Goal: Book appointment/travel/reservation

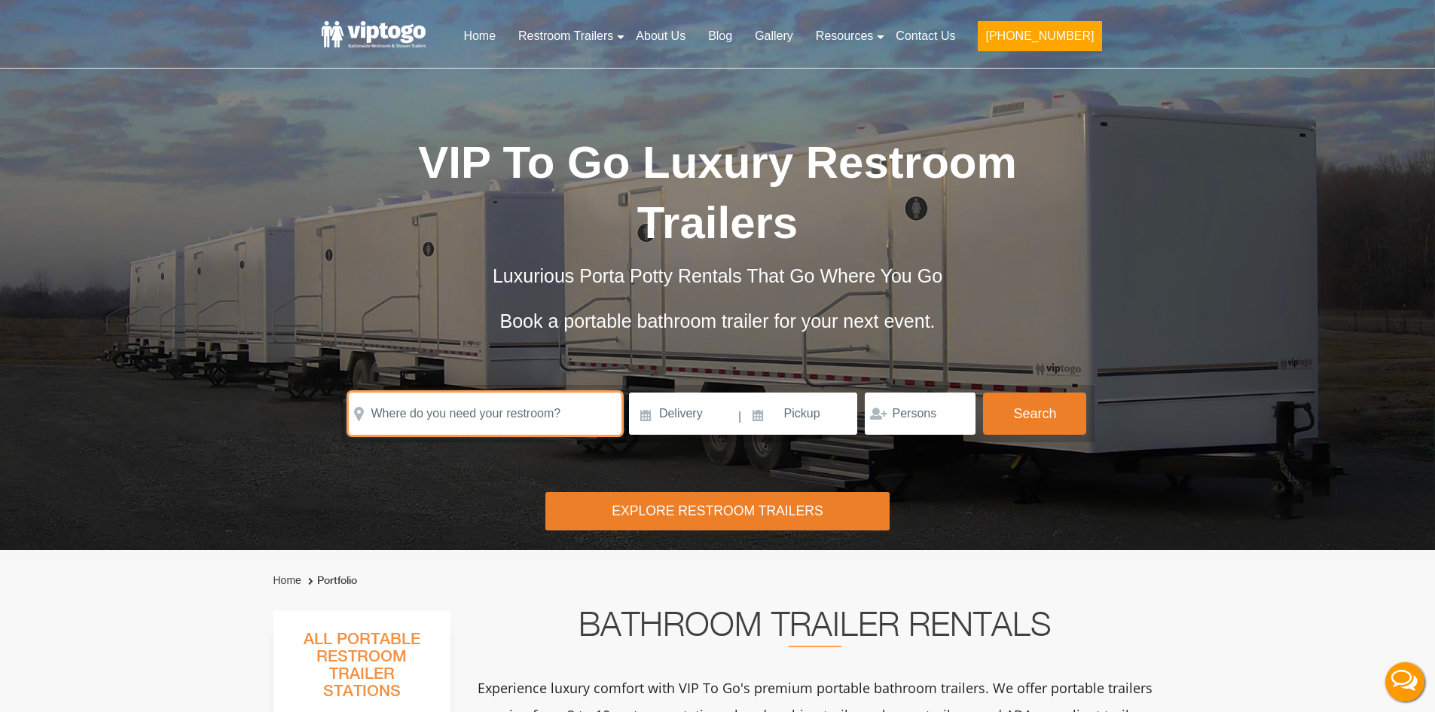
click at [471, 420] on input "text" at bounding box center [485, 414] width 273 height 42
click at [473, 420] on input "text" at bounding box center [485, 414] width 273 height 42
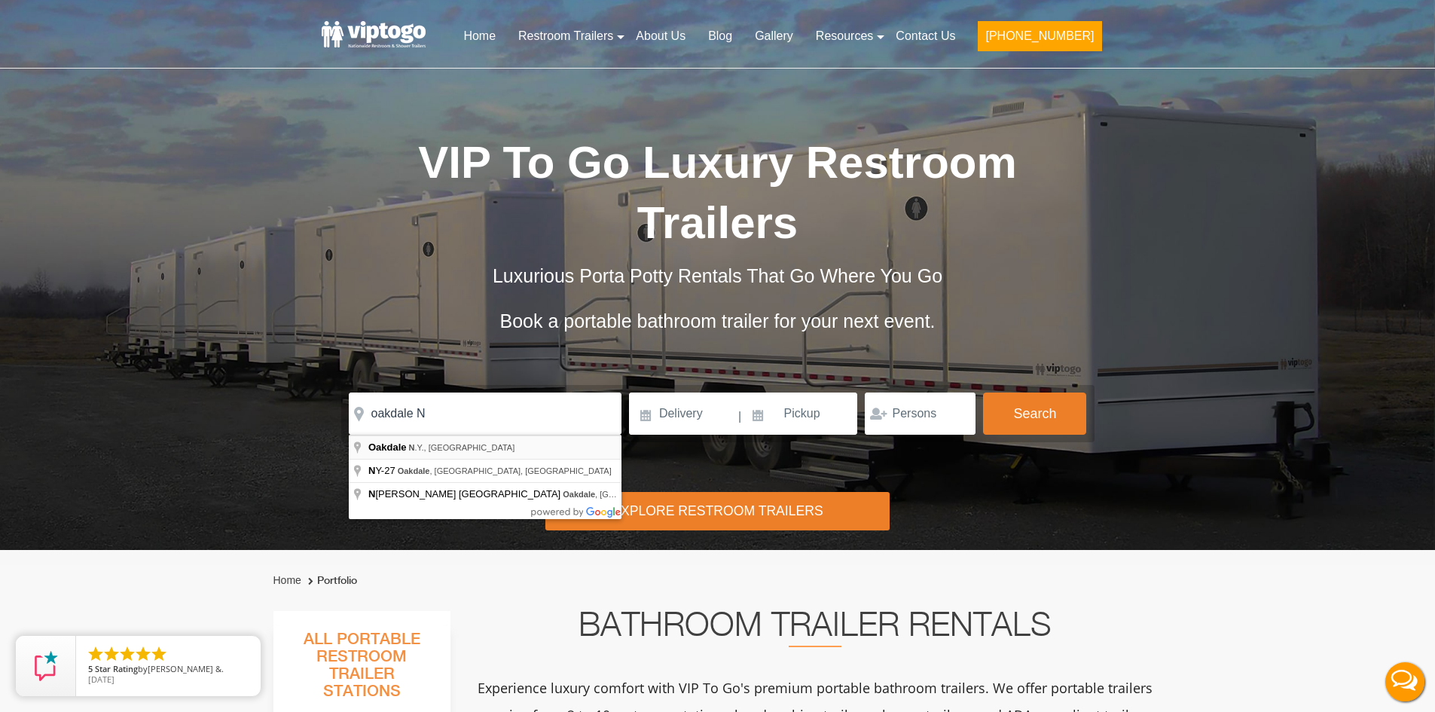
type input "Oakdale, N.Y., [GEOGRAPHIC_DATA]"
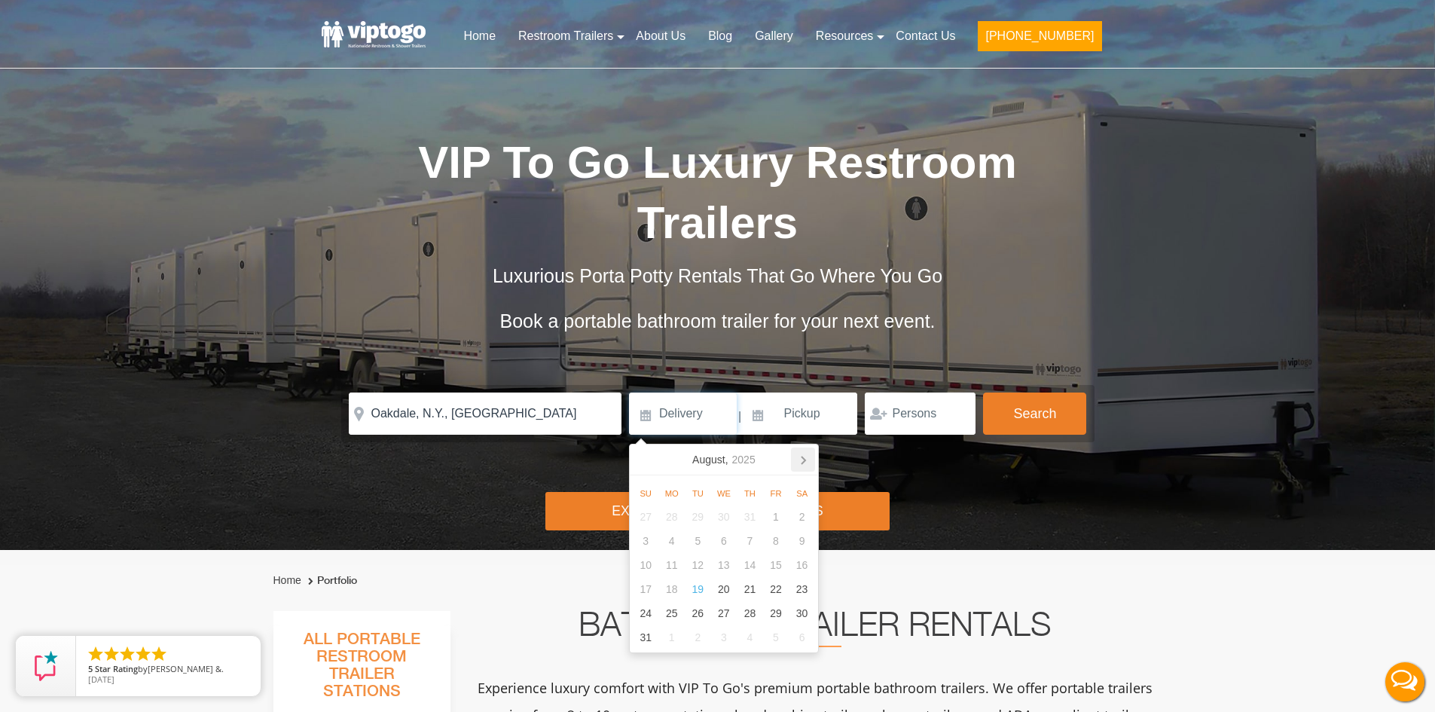
click at [807, 457] on icon at bounding box center [803, 460] width 24 height 24
click at [778, 563] on div "19" at bounding box center [776, 565] width 26 height 24
type input "[DATE]"
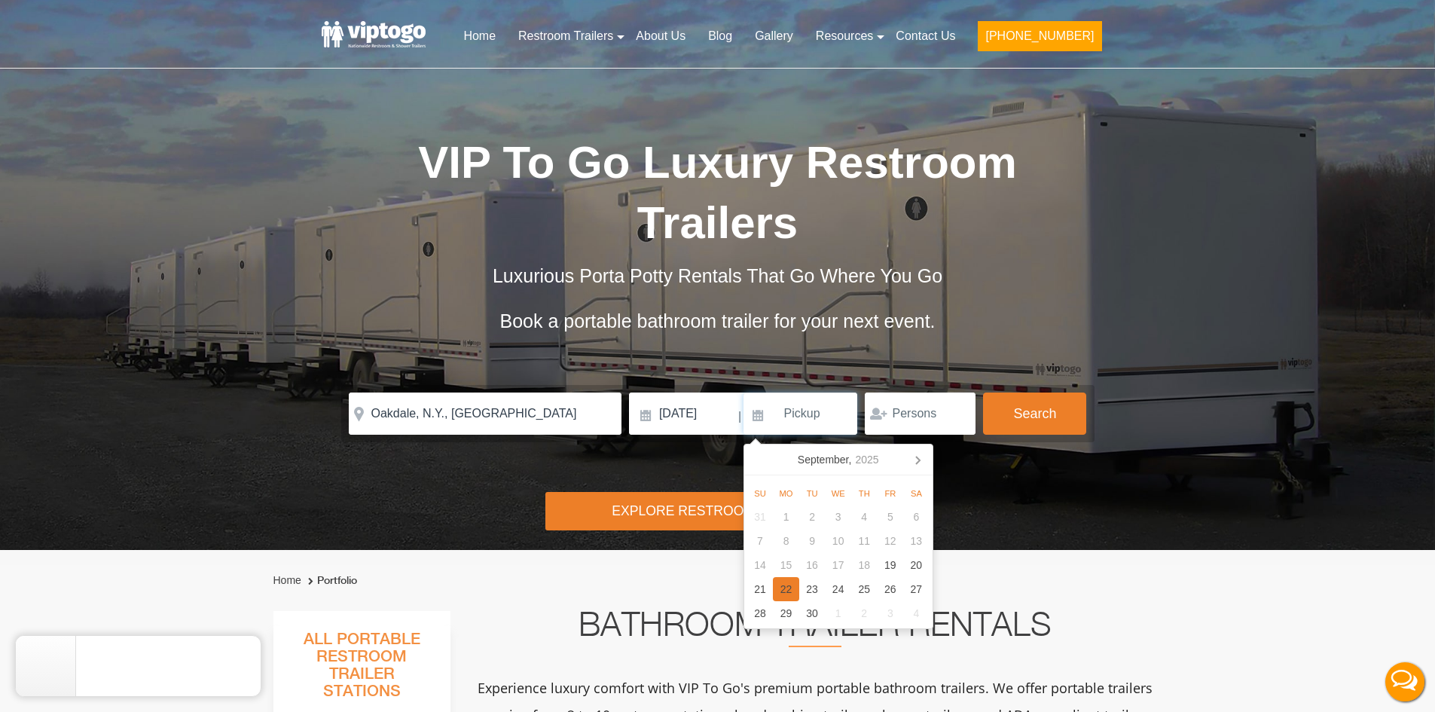
click at [787, 591] on div "22" at bounding box center [786, 589] width 26 height 24
type input "[DATE]"
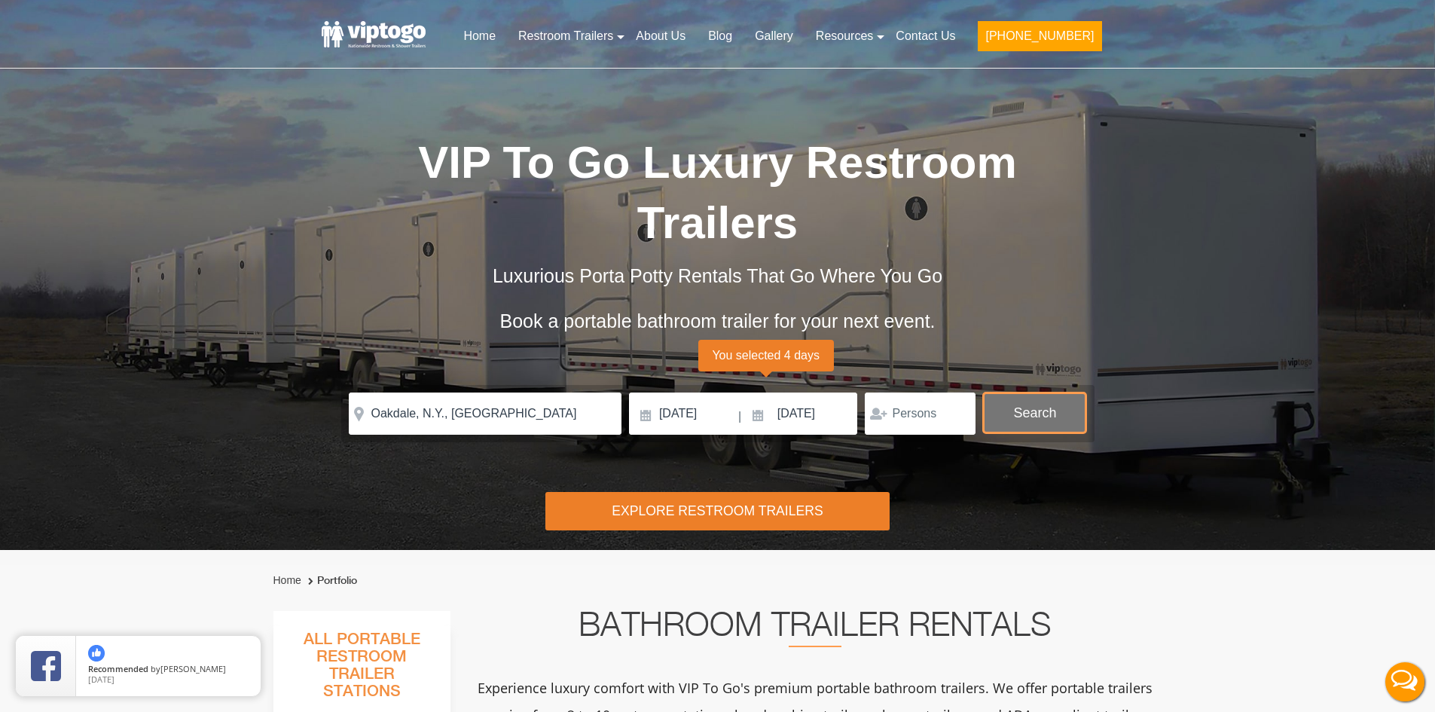
click at [1019, 405] on button "Search" at bounding box center [1034, 413] width 103 height 41
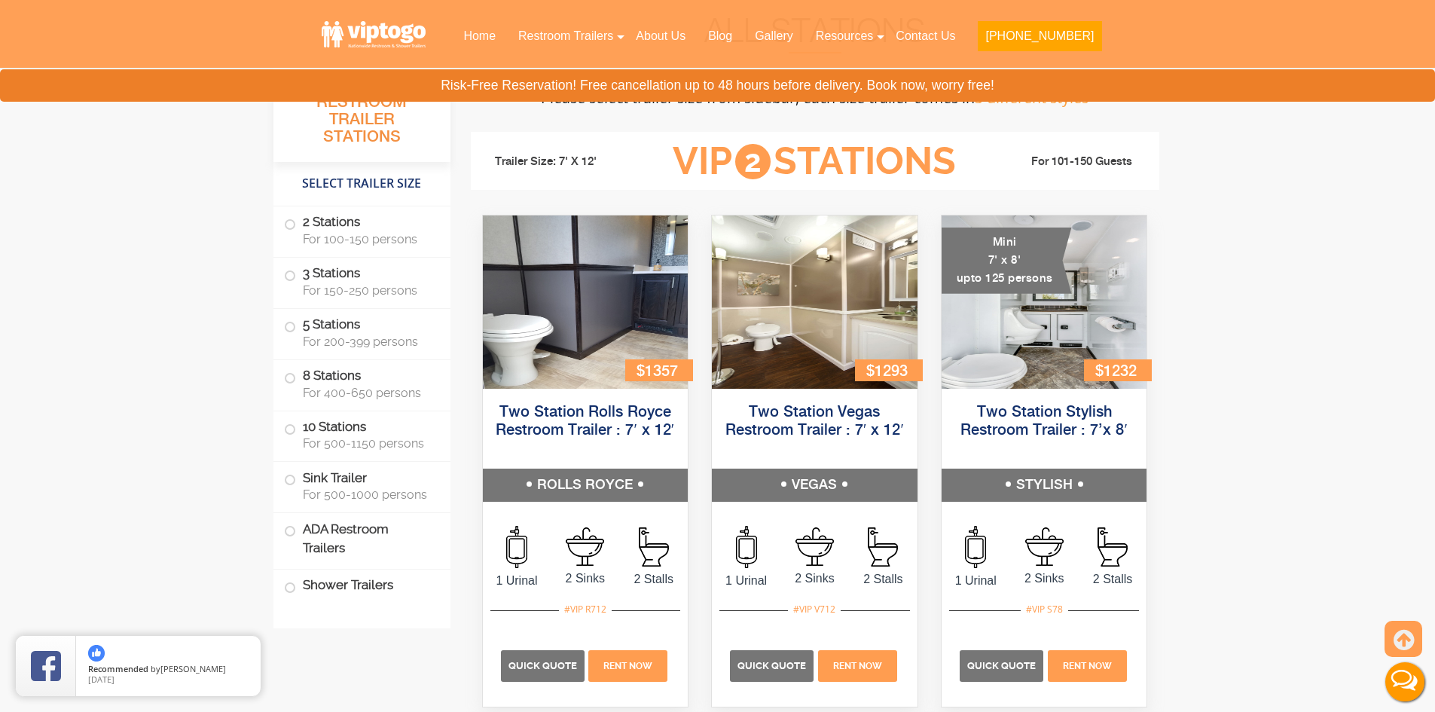
scroll to position [611, 0]
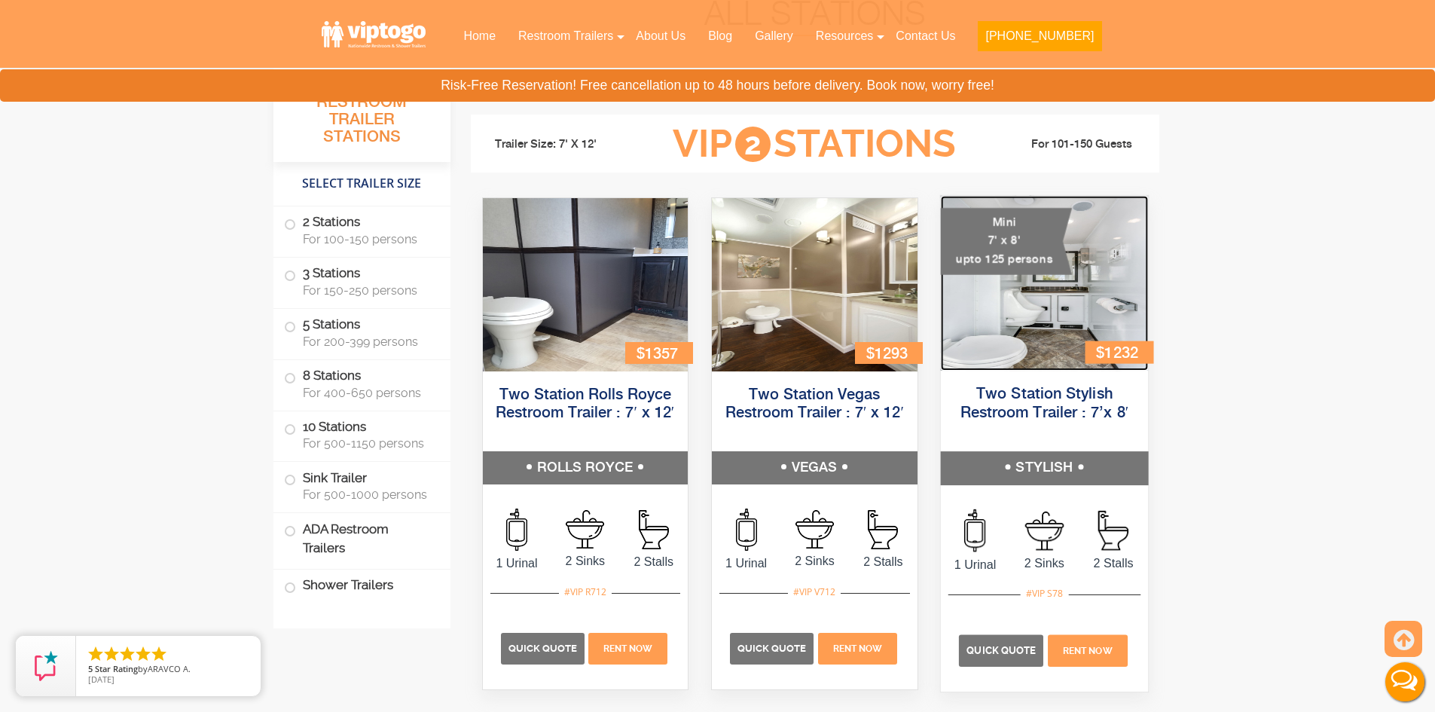
click at [1050, 311] on img at bounding box center [1043, 283] width 207 height 175
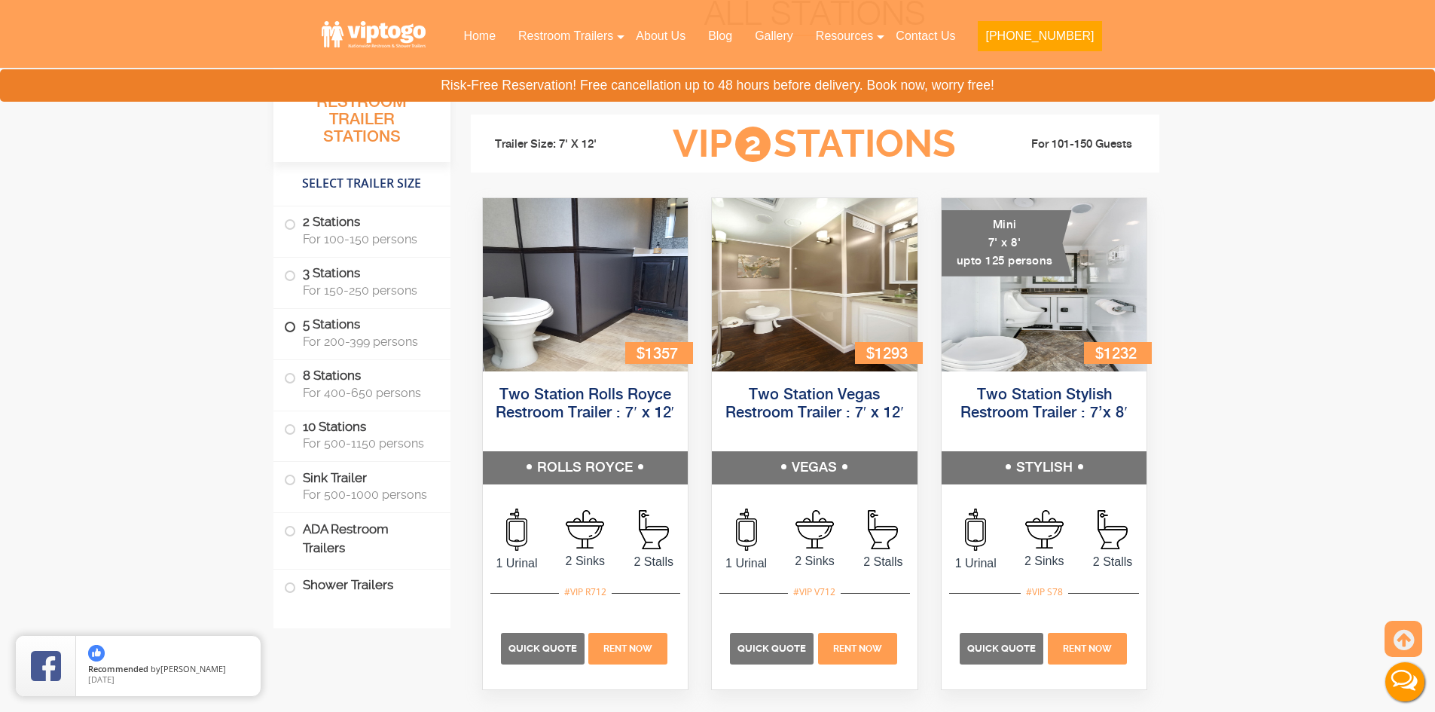
click at [292, 325] on span at bounding box center [290, 327] width 6 height 6
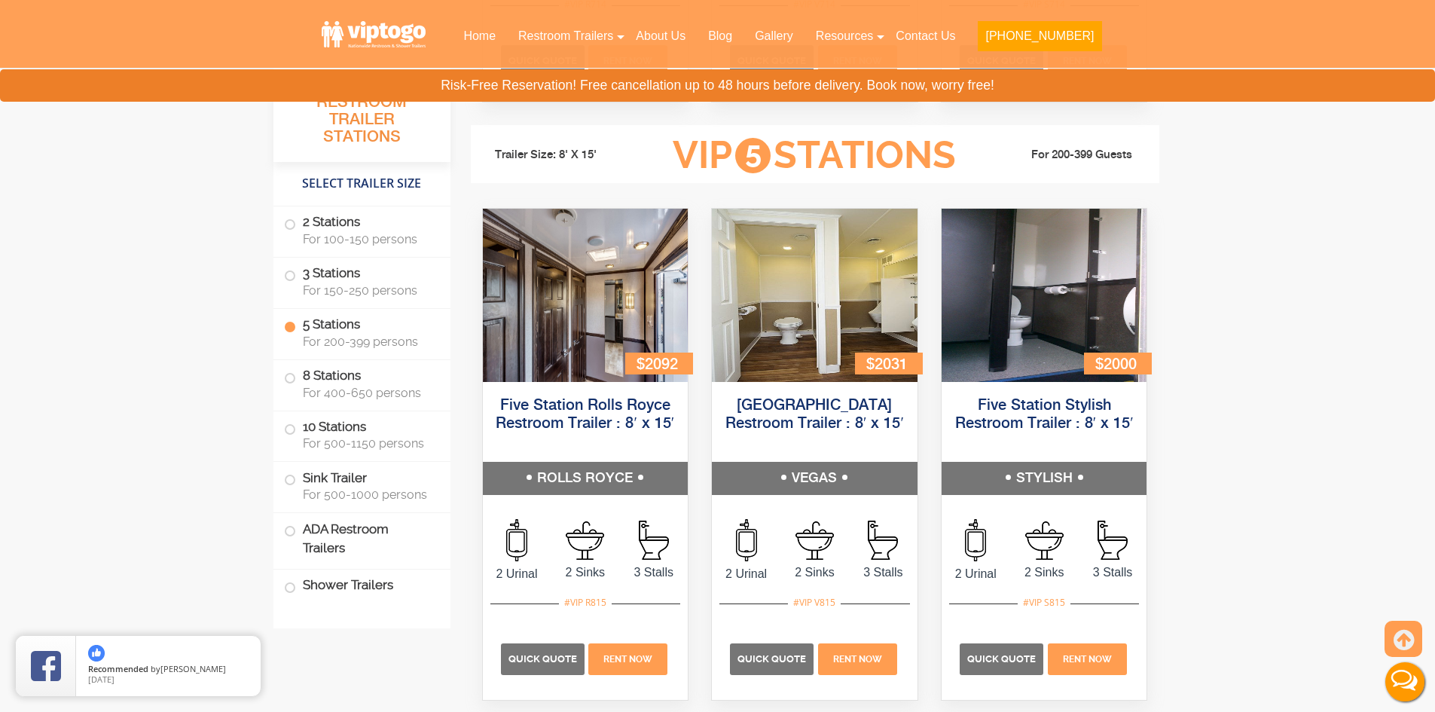
scroll to position [2258, 0]
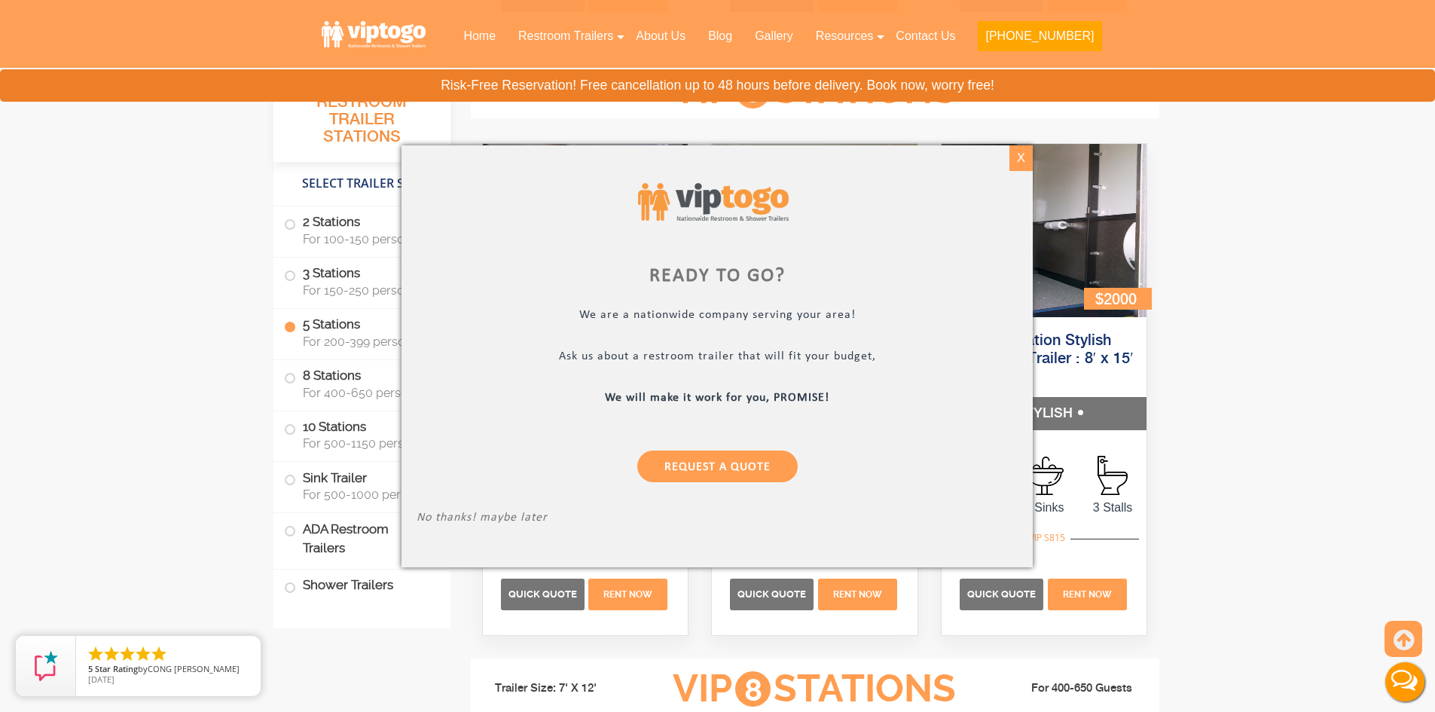
click at [1028, 158] on div "X" at bounding box center [1021, 158] width 23 height 26
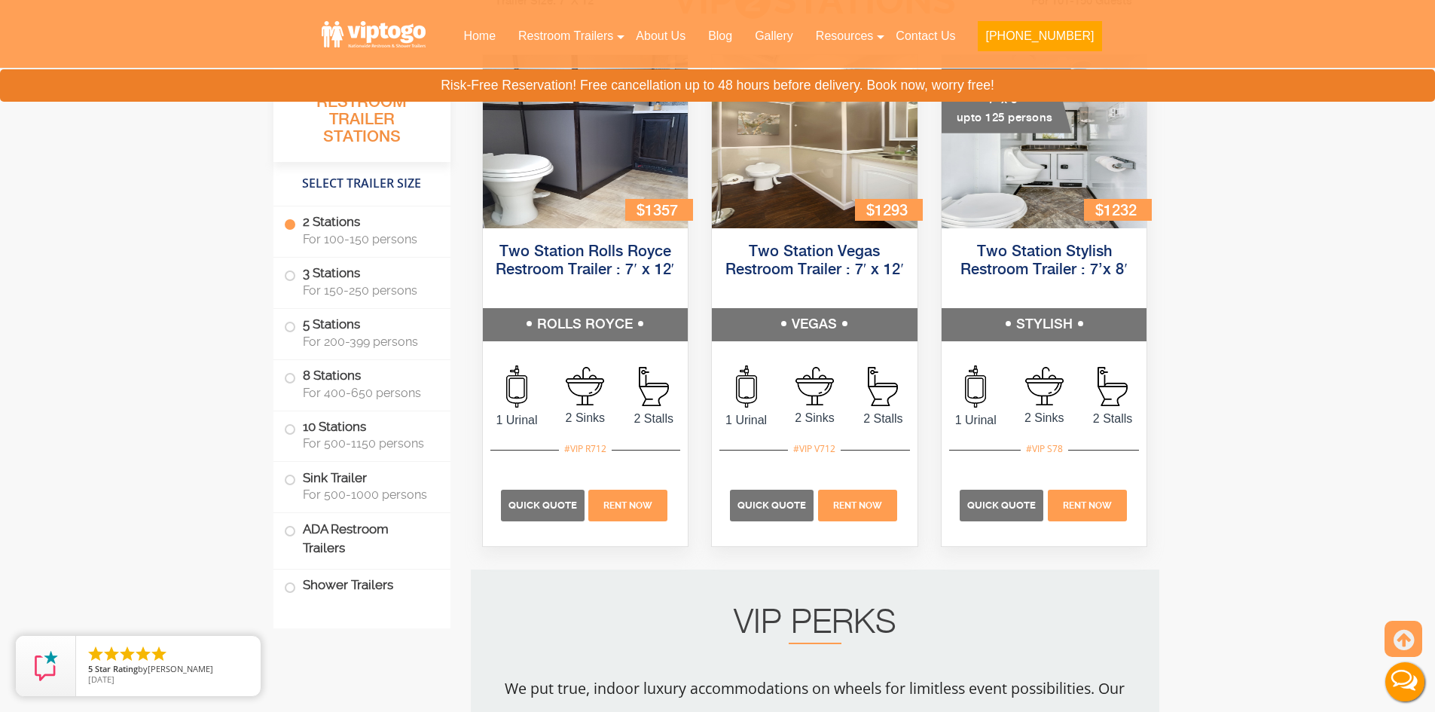
scroll to position [676, 0]
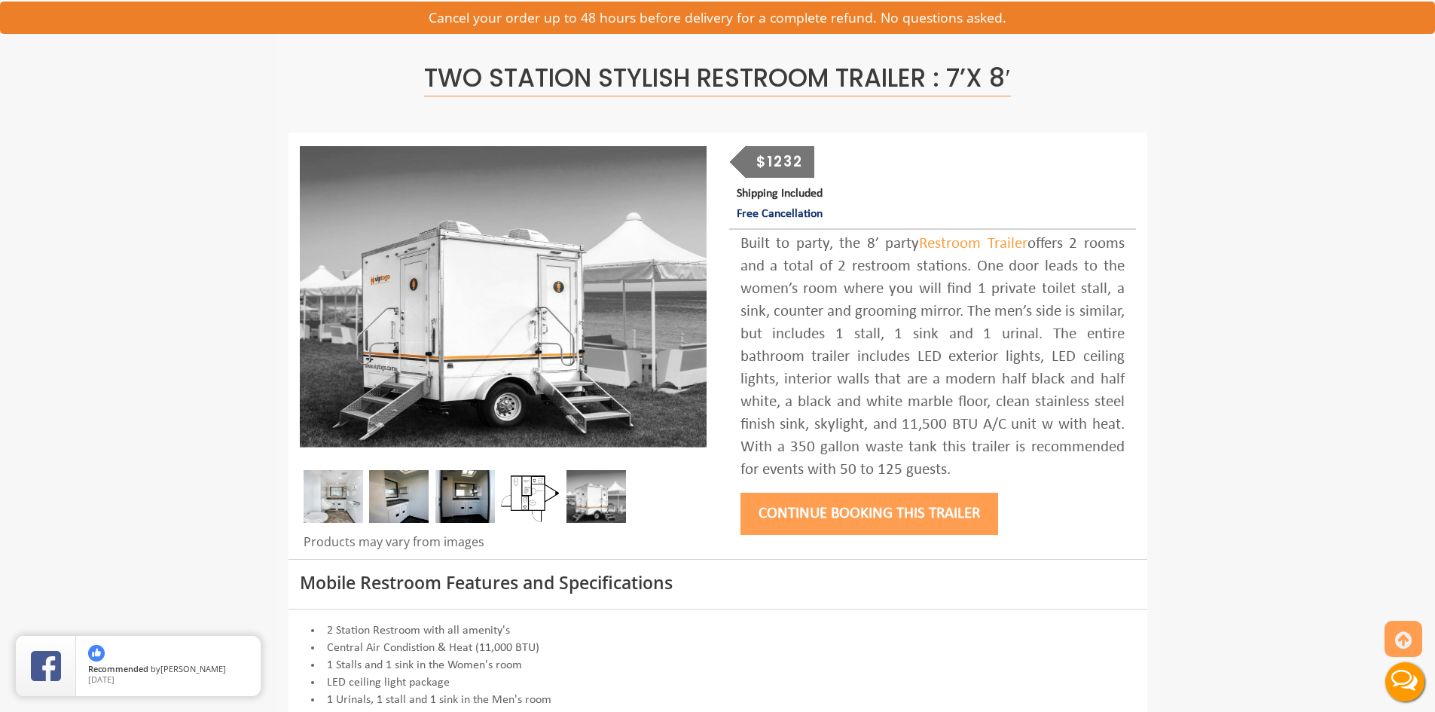
scroll to position [377, 0]
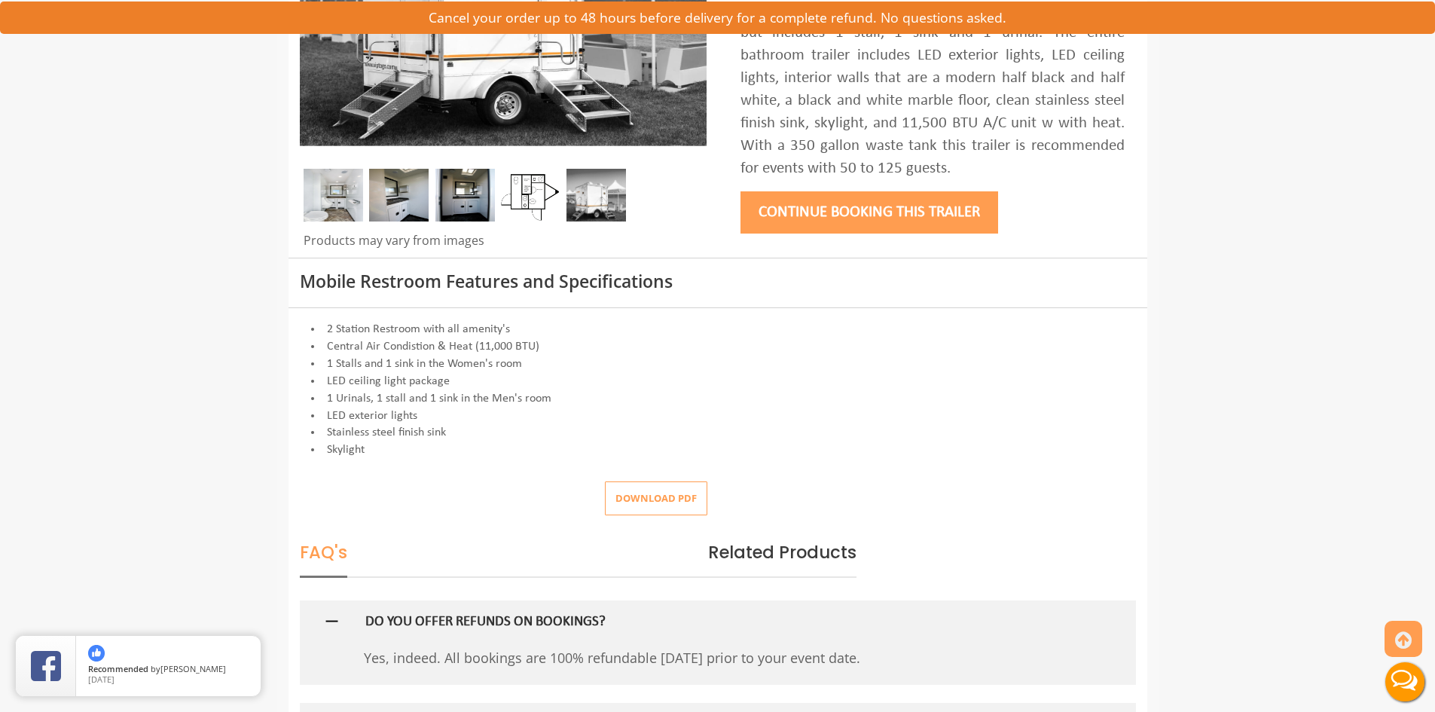
click at [647, 493] on button "Download pdf" at bounding box center [656, 498] width 102 height 34
